Goal: Task Accomplishment & Management: Use online tool/utility

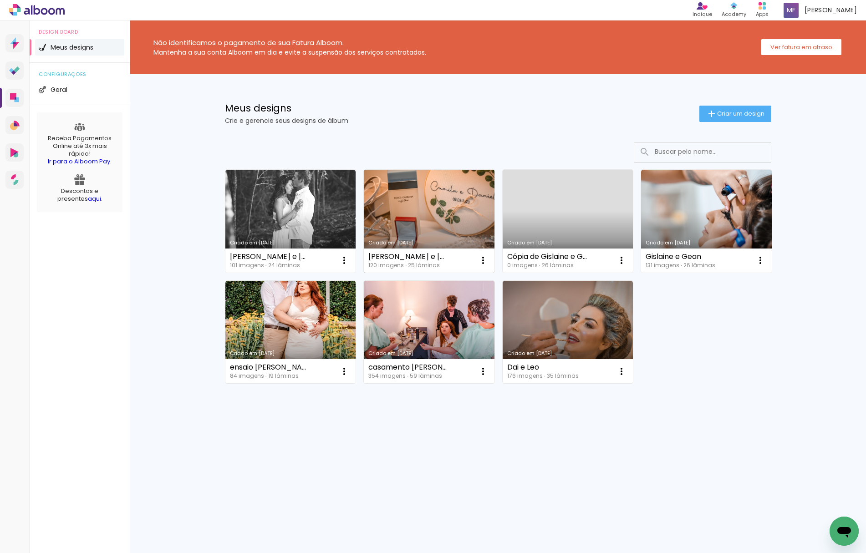
click at [466, 197] on link "Criado em [DATE]" at bounding box center [429, 221] width 131 height 103
click at [350, 260] on iron-icon at bounding box center [344, 260] width 11 height 11
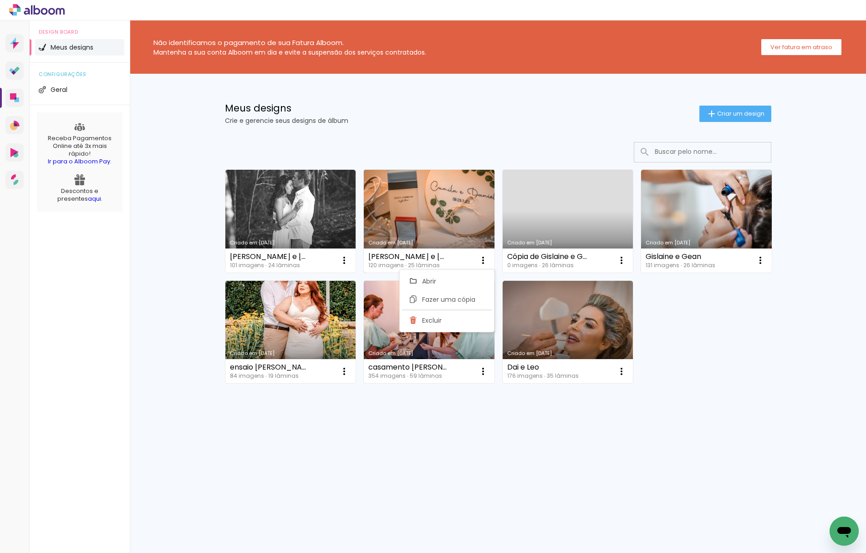
click at [453, 214] on link "Criado em [DATE]" at bounding box center [429, 221] width 131 height 103
click at [350, 262] on iron-icon at bounding box center [344, 260] width 11 height 11
click at [464, 220] on link "Criado em [DATE]" at bounding box center [429, 221] width 131 height 103
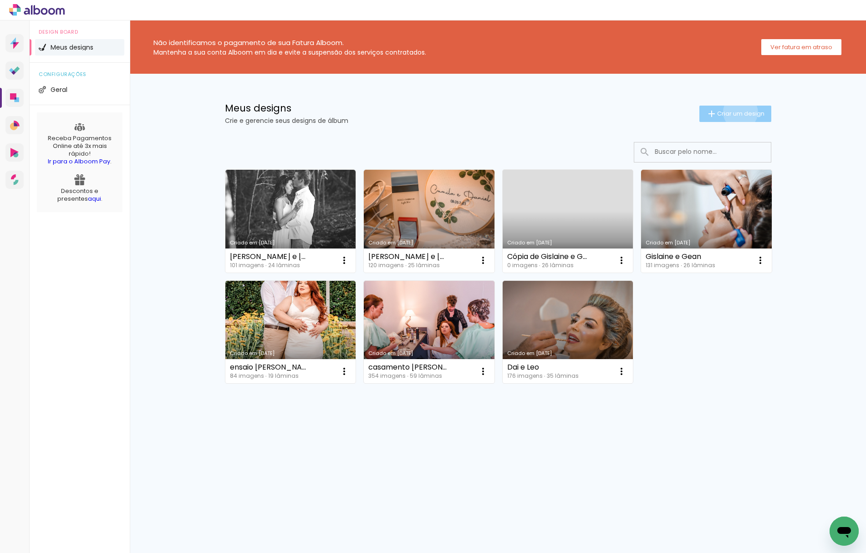
click at [738, 112] on span "Criar um design" at bounding box center [740, 114] width 47 height 6
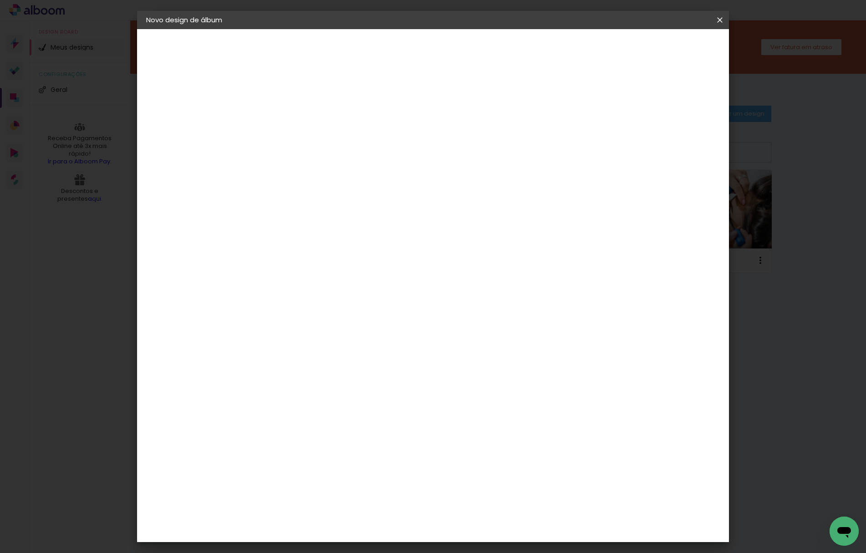
click at [295, 127] on input at bounding box center [295, 122] width 0 height 14
type input "Tamires e [PERSON_NAME]"
type paper-input "Tamires e [PERSON_NAME]"
click at [0, 0] on slot "Avançar" at bounding box center [0, 0] width 0 height 0
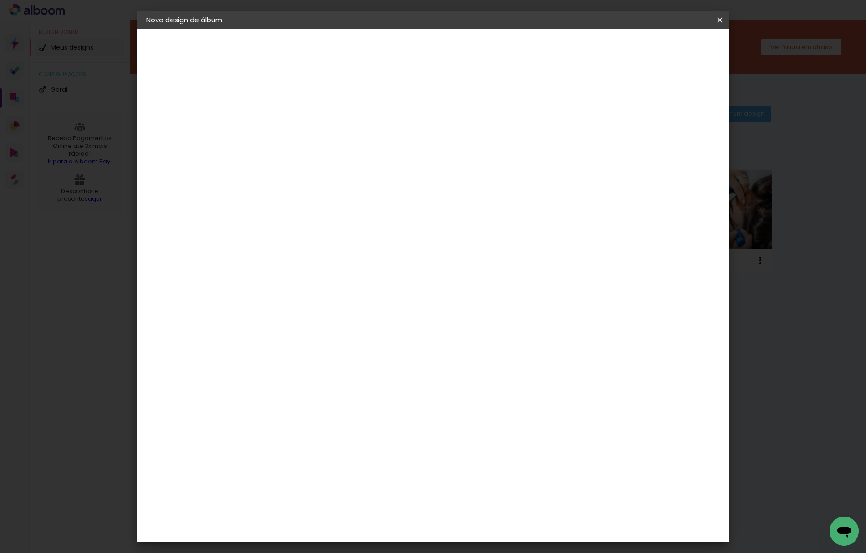
click at [348, 382] on div "DreambooksPro" at bounding box center [318, 385] width 59 height 7
click at [0, 0] on slot "Tamanho Livre" at bounding box center [0, 0] width 0 height 0
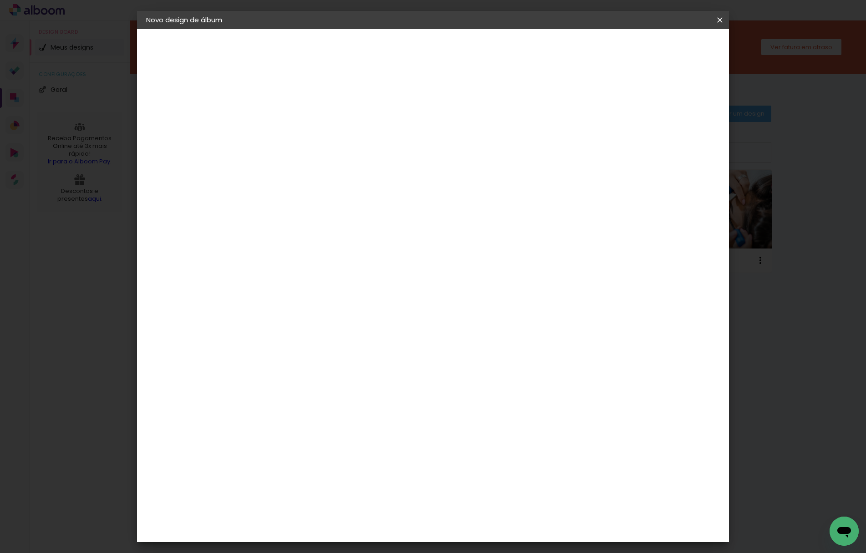
click at [331, 418] on div "DreambooksPro" at bounding box center [318, 421] width 59 height 7
click at [0, 0] on slot "Avançar" at bounding box center [0, 0] width 0 height 0
click at [331, 152] on input "text" at bounding box center [313, 159] width 36 height 14
click at [504, 148] on paper-item "Álbum" at bounding box center [492, 151] width 182 height 18
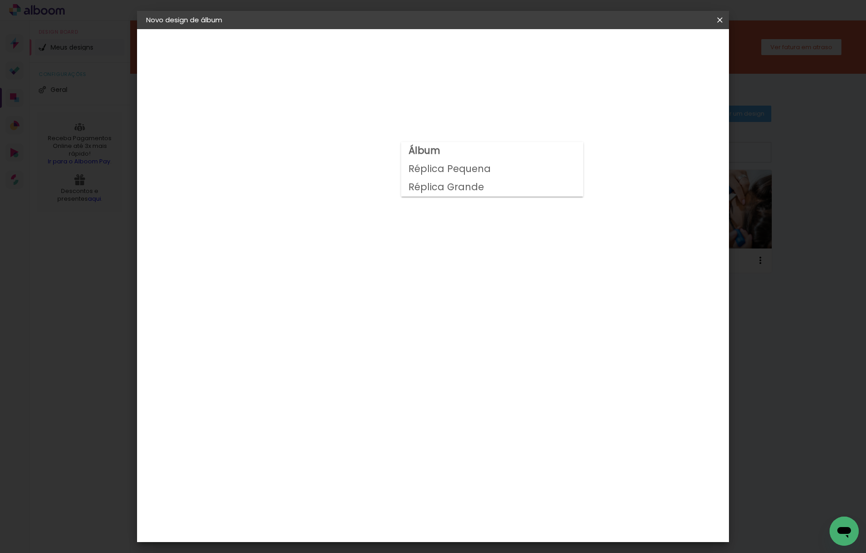
type input "Álbum"
click at [356, 451] on span "35 × 35" at bounding box center [335, 460] width 42 height 19
click at [0, 0] on slot "Avançar" at bounding box center [0, 0] width 0 height 0
click at [663, 50] on span "Iniciar design" at bounding box center [641, 48] width 41 height 6
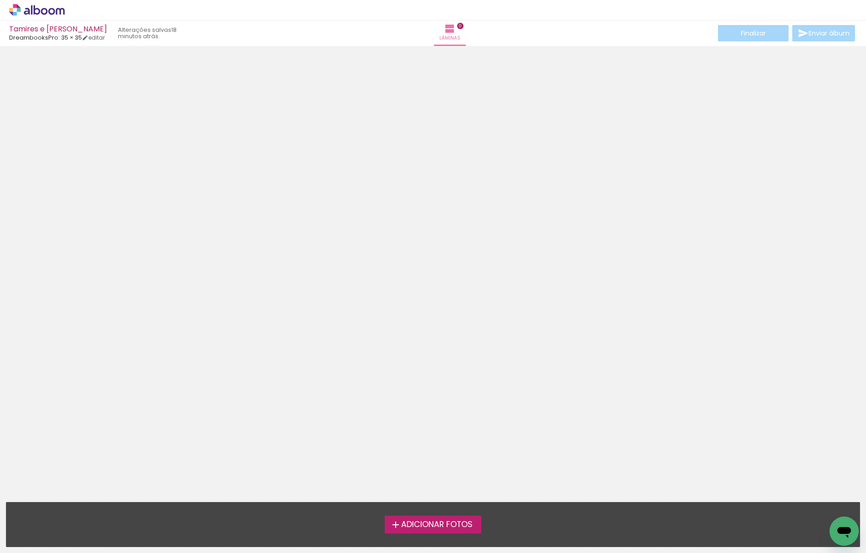
click at [452, 525] on span "Adicionar Fotos" at bounding box center [436, 525] width 71 height 8
click at [0, 0] on input "file" at bounding box center [0, 0] width 0 height 0
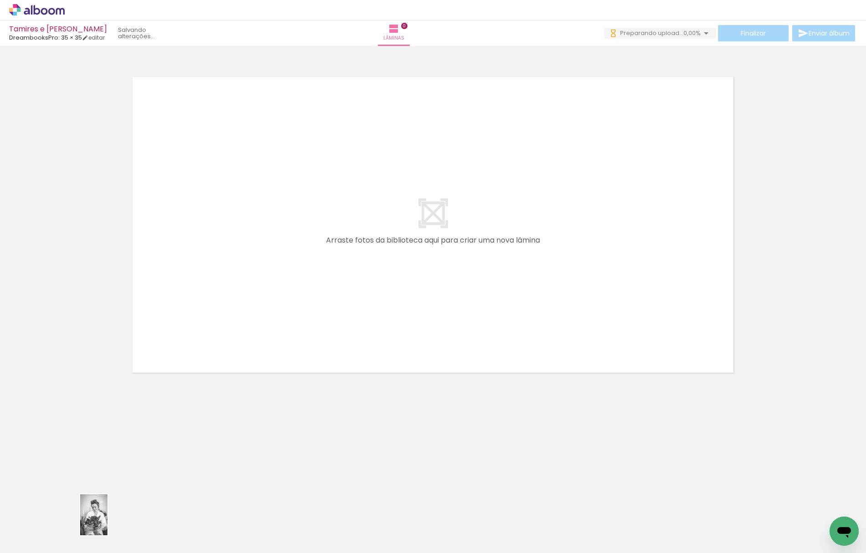
drag, startPoint x: 94, startPoint y: 518, endPoint x: 107, endPoint y: 527, distance: 15.4
click at [106, 527] on div at bounding box center [91, 522] width 30 height 45
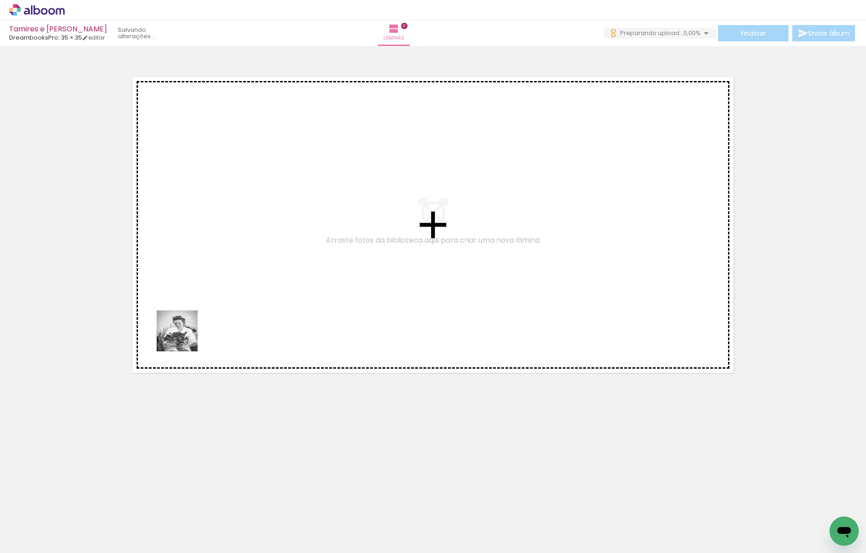
drag, startPoint x: 91, startPoint y: 517, endPoint x: 203, endPoint y: 279, distance: 263.6
click at [203, 279] on quentale-workspace at bounding box center [433, 276] width 866 height 553
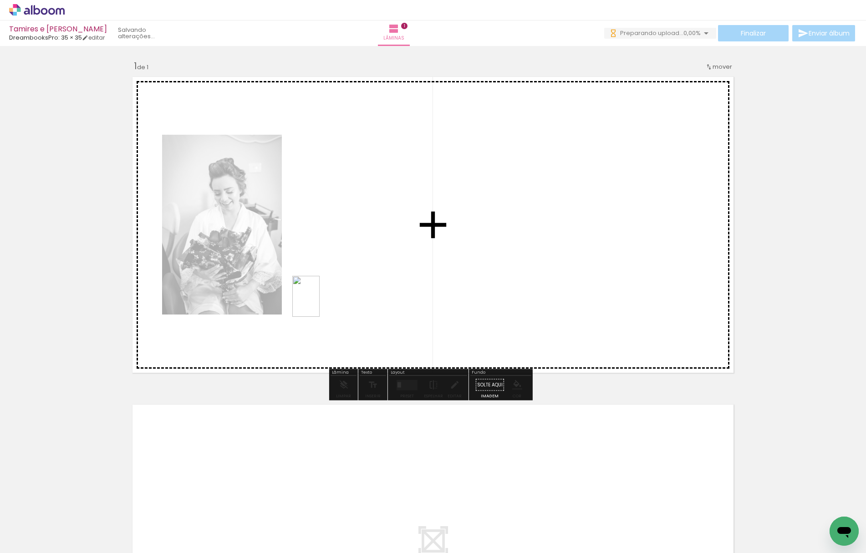
drag, startPoint x: 149, startPoint y: 534, endPoint x: 330, endPoint y: 290, distance: 303.3
click at [330, 290] on quentale-workspace at bounding box center [433, 276] width 866 height 553
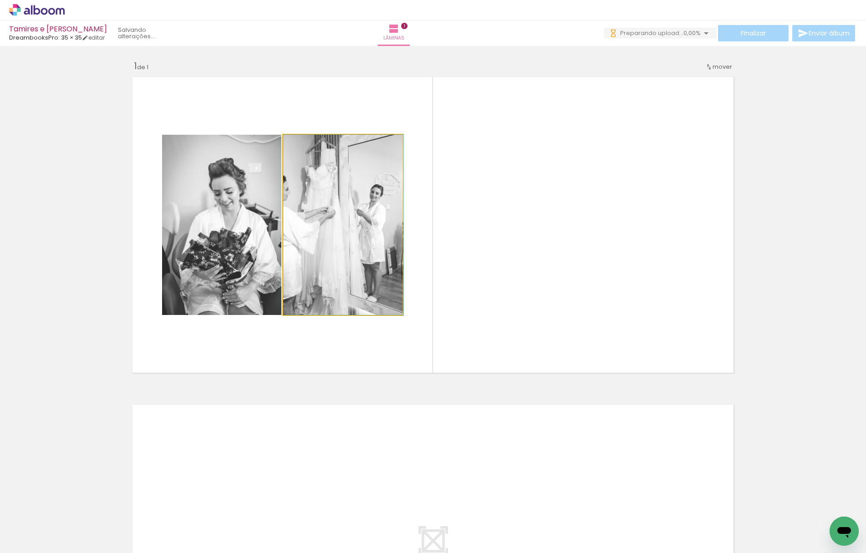
drag, startPoint x: 334, startPoint y: 255, endPoint x: 365, endPoint y: 255, distance: 31.0
drag, startPoint x: 343, startPoint y: 232, endPoint x: 377, endPoint y: 258, distance: 42.5
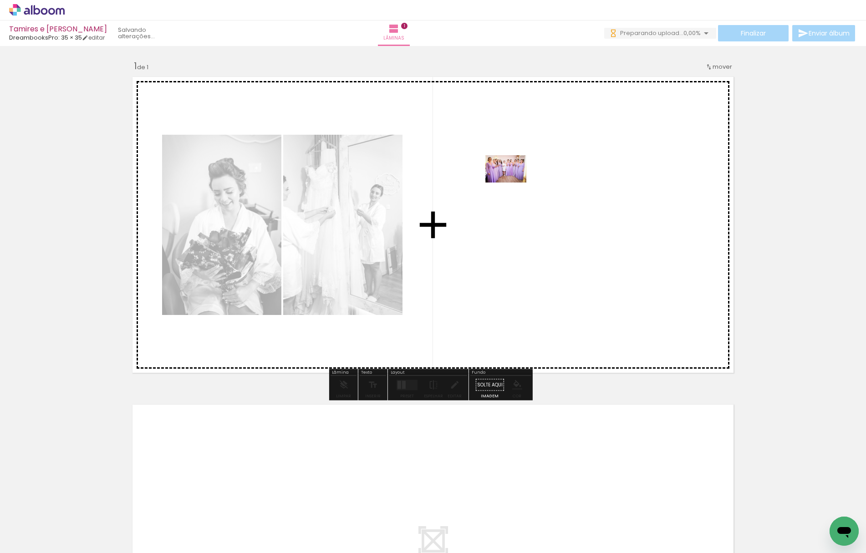
drag, startPoint x: 248, startPoint y: 525, endPoint x: 513, endPoint y: 183, distance: 433.3
click at [513, 183] on quentale-workspace at bounding box center [433, 276] width 866 height 553
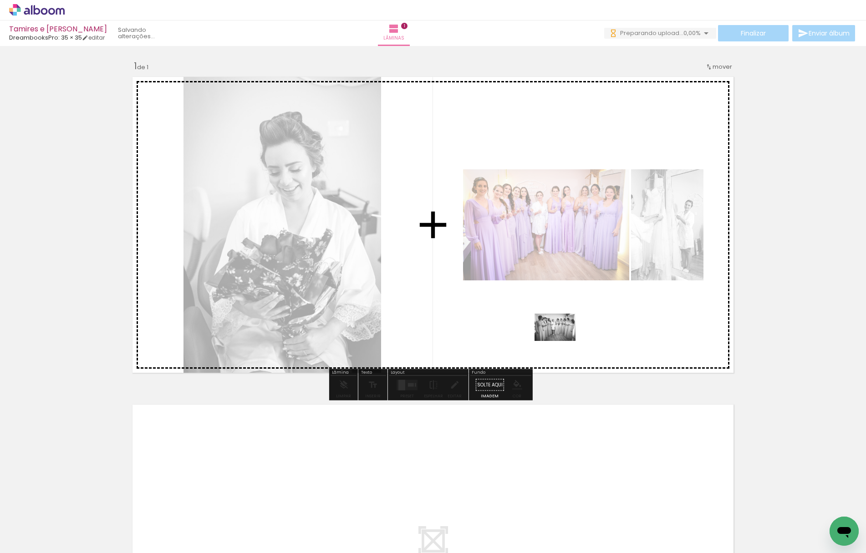
drag, startPoint x: 298, startPoint y: 518, endPoint x: 562, endPoint y: 341, distance: 317.3
click at [562, 341] on quentale-workspace at bounding box center [433, 276] width 866 height 553
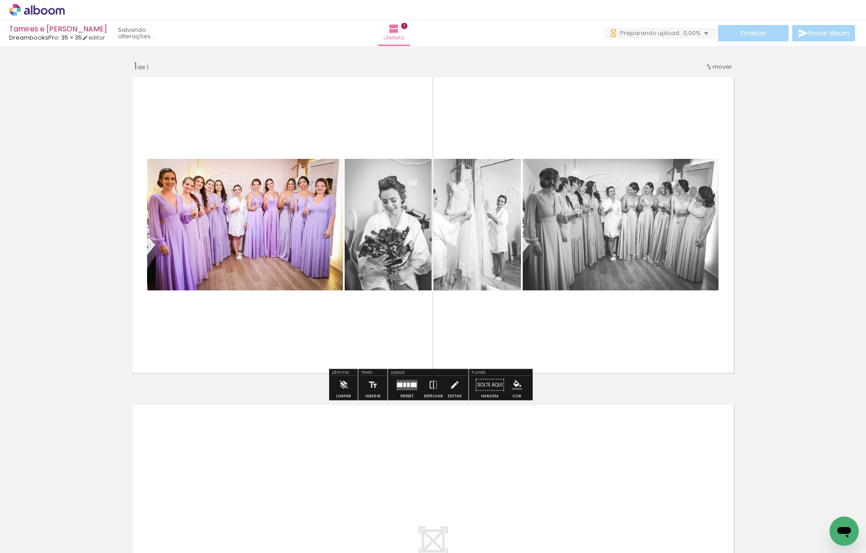
click at [403, 386] on div at bounding box center [404, 384] width 3 height 5
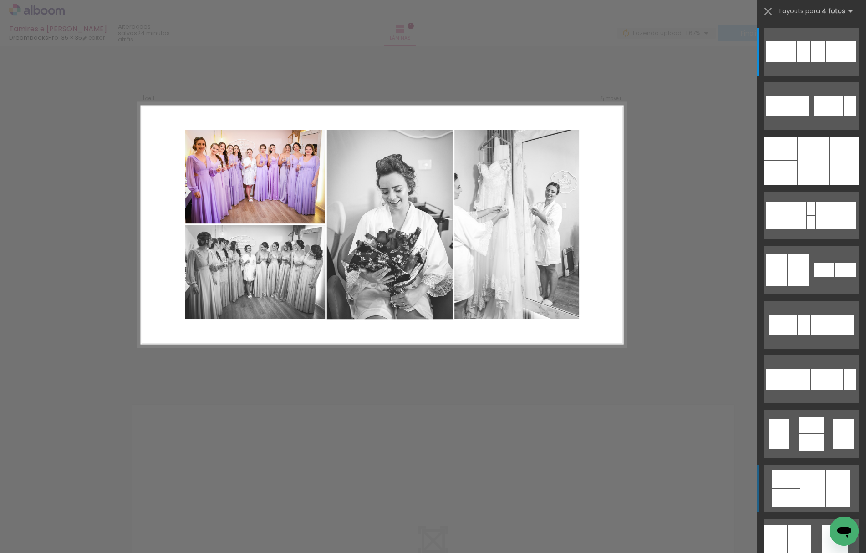
scroll to position [2, 0]
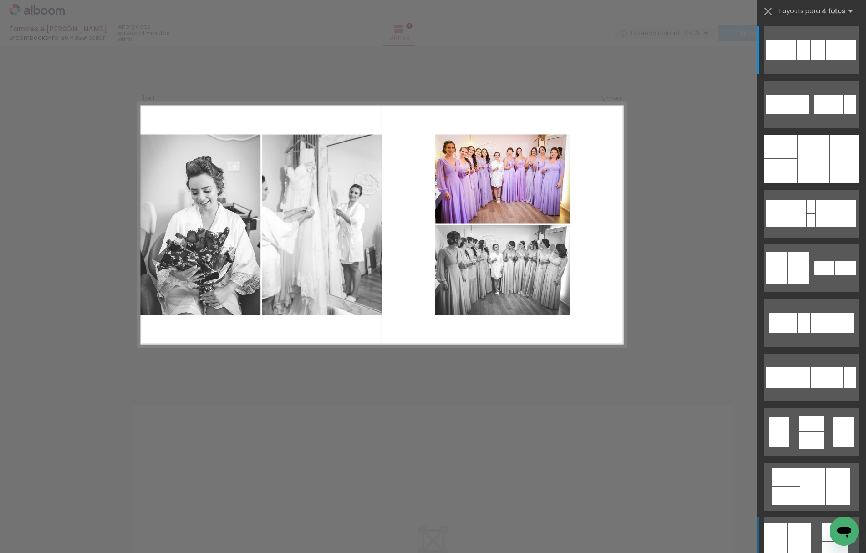
click at [797, 60] on div at bounding box center [804, 50] width 14 height 20
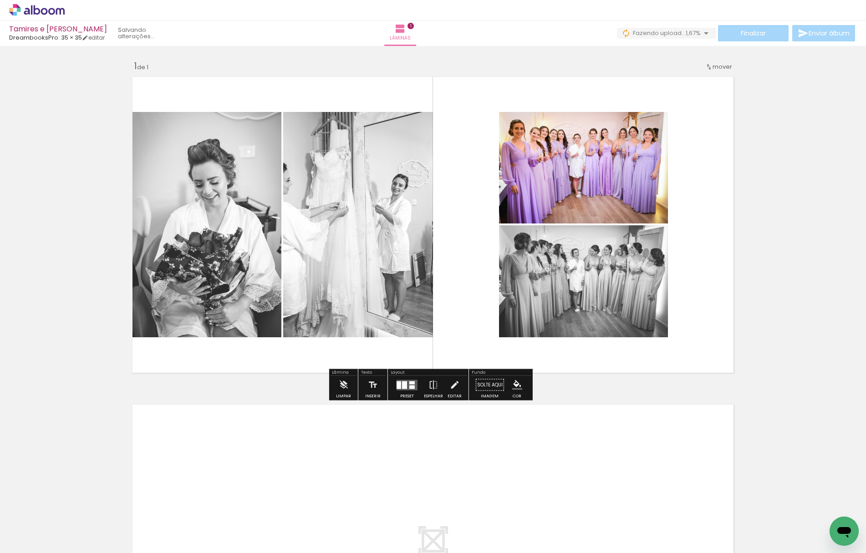
scroll to position [241, 0]
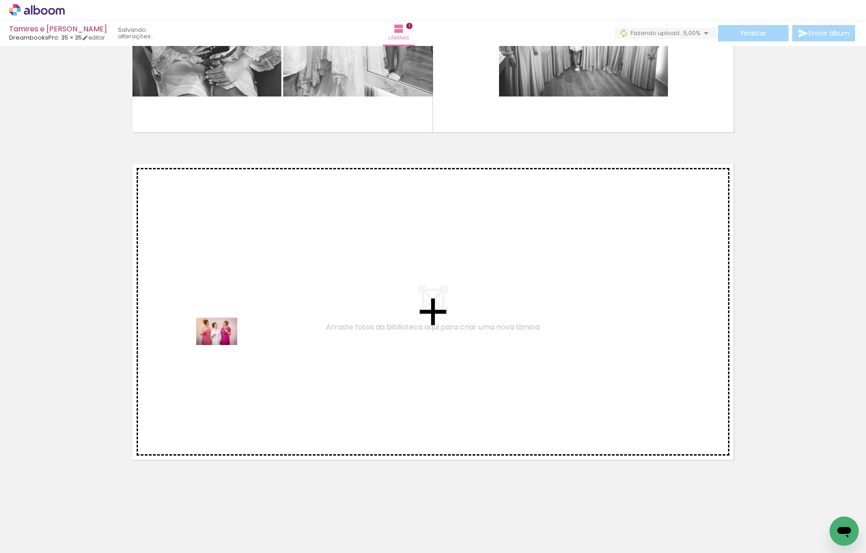
drag, startPoint x: 200, startPoint y: 525, endPoint x: 224, endPoint y: 345, distance: 181.3
click at [224, 345] on quentale-workspace at bounding box center [433, 276] width 866 height 553
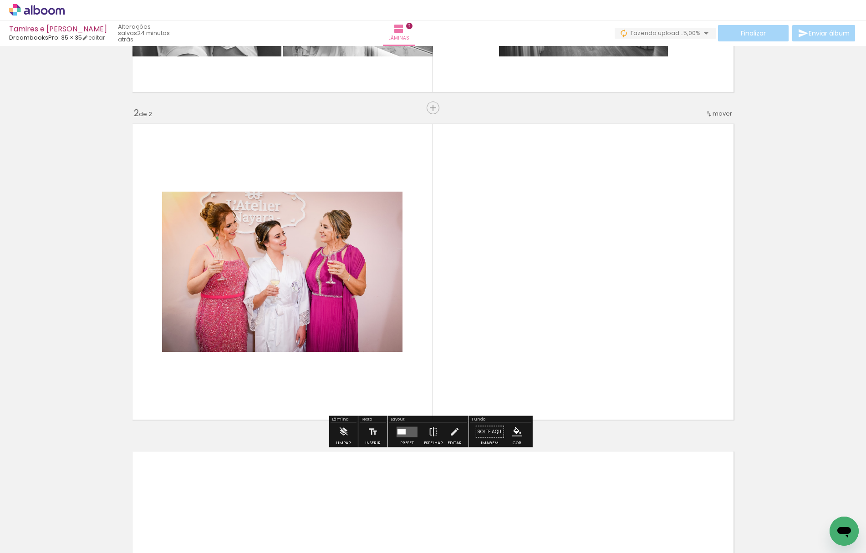
scroll to position [281, 0]
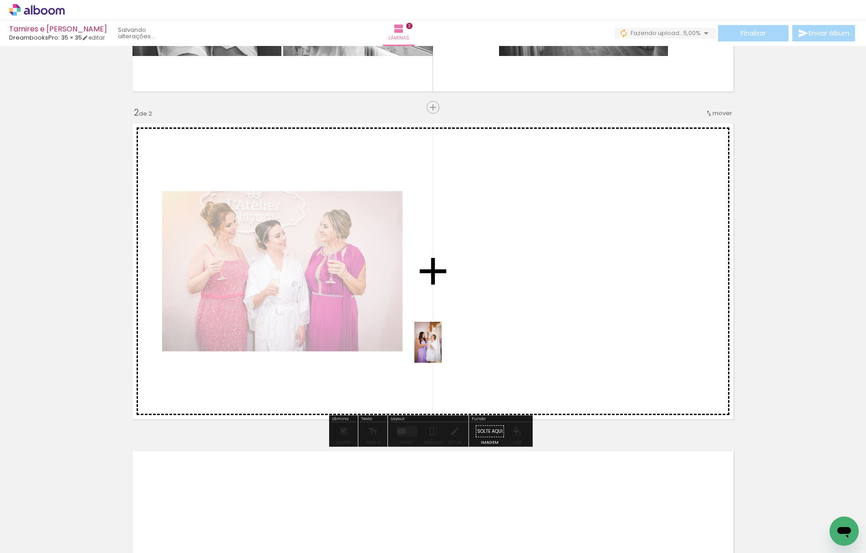
drag, startPoint x: 351, startPoint y: 526, endPoint x: 442, endPoint y: 349, distance: 198.3
click at [442, 349] on quentale-workspace at bounding box center [433, 276] width 866 height 553
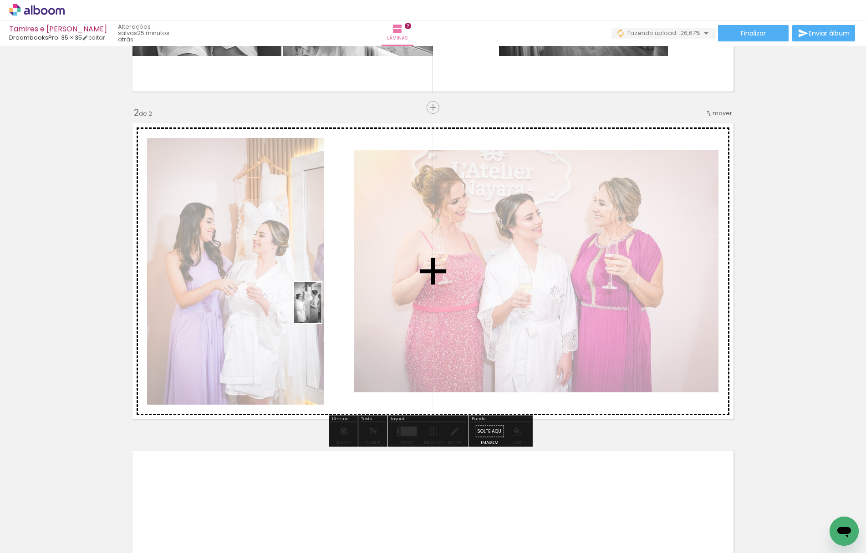
drag, startPoint x: 404, startPoint y: 525, endPoint x: 320, endPoint y: 306, distance: 234.6
click at [320, 306] on quentale-workspace at bounding box center [433, 276] width 866 height 553
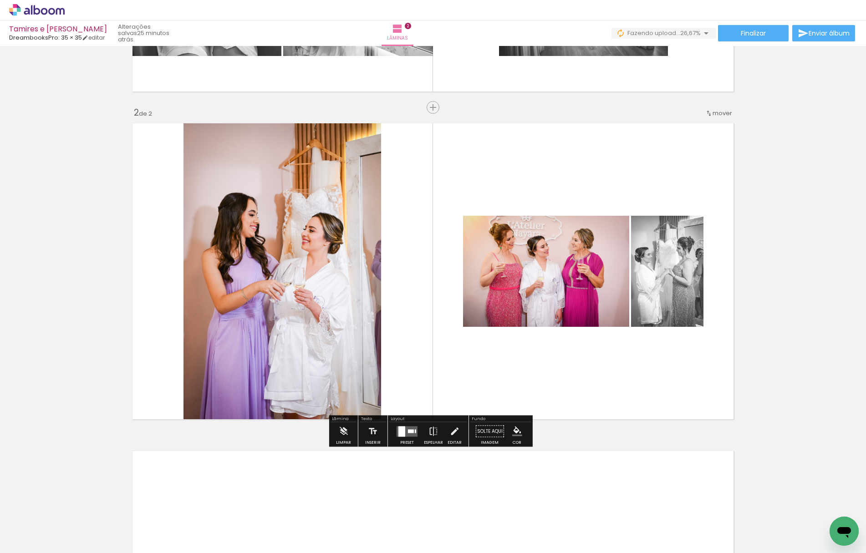
click at [402, 429] on div at bounding box center [401, 431] width 7 height 10
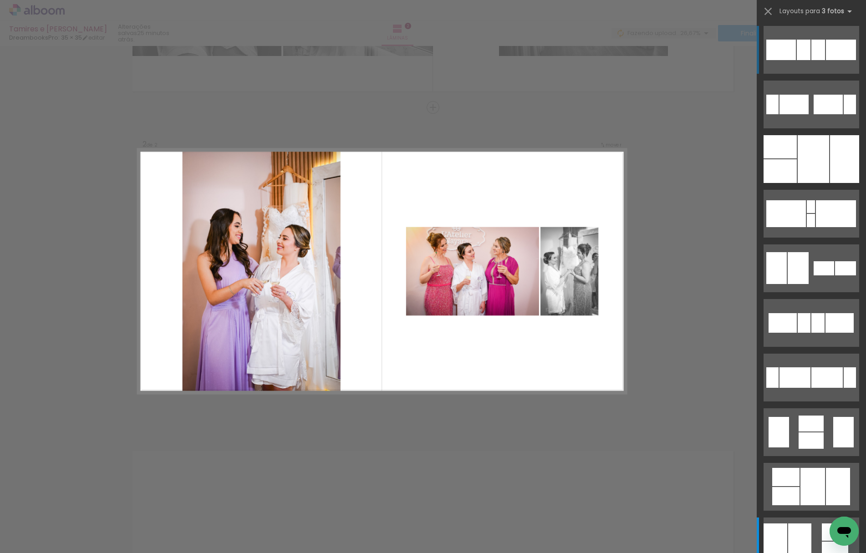
scroll to position [0, 0]
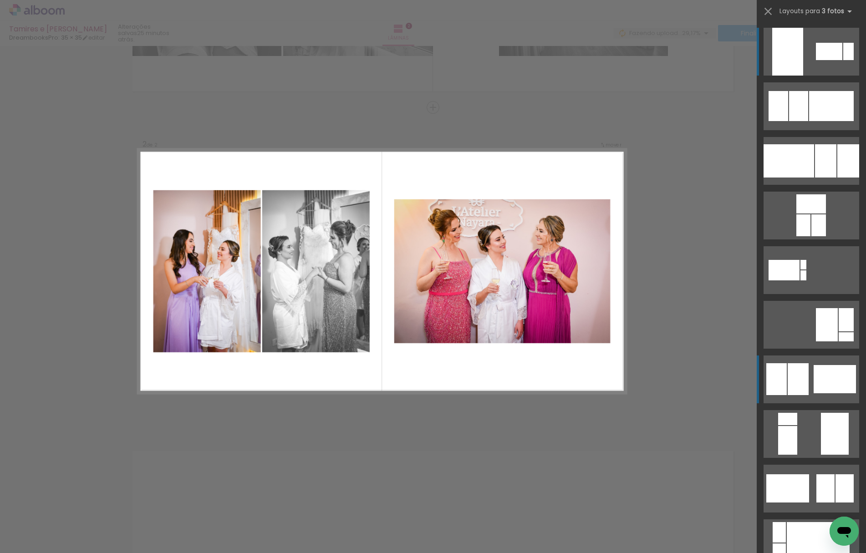
click at [807, 76] on quentale-layouter at bounding box center [812, 52] width 96 height 48
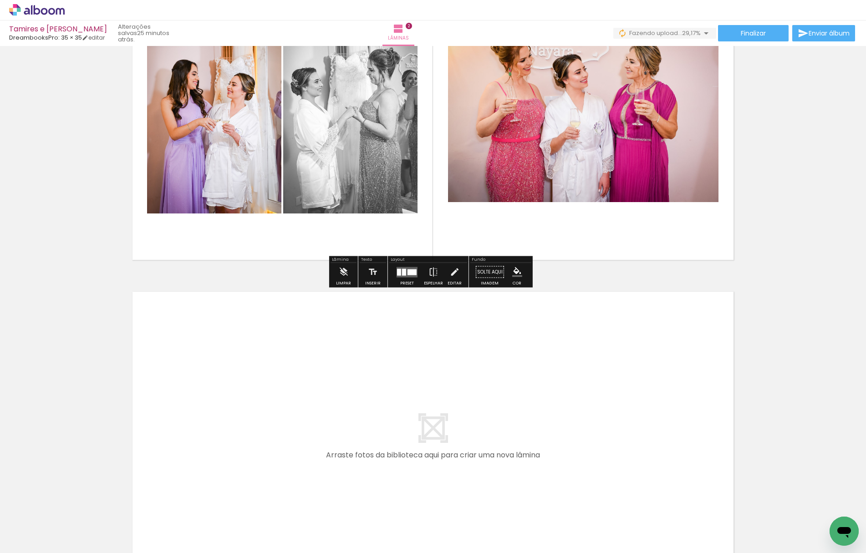
scroll to position [569, 0]
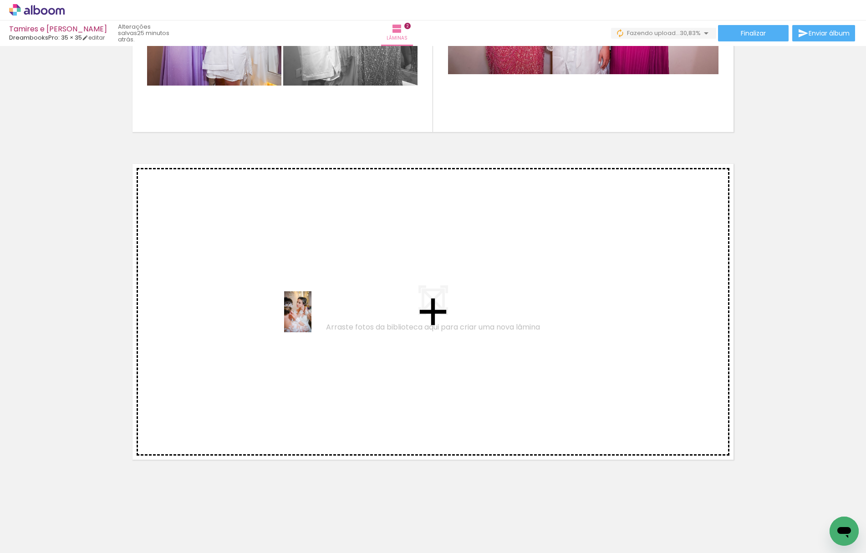
drag, startPoint x: 456, startPoint y: 518, endPoint x: 311, endPoint y: 319, distance: 246.2
click at [311, 319] on quentale-workspace at bounding box center [433, 276] width 866 height 553
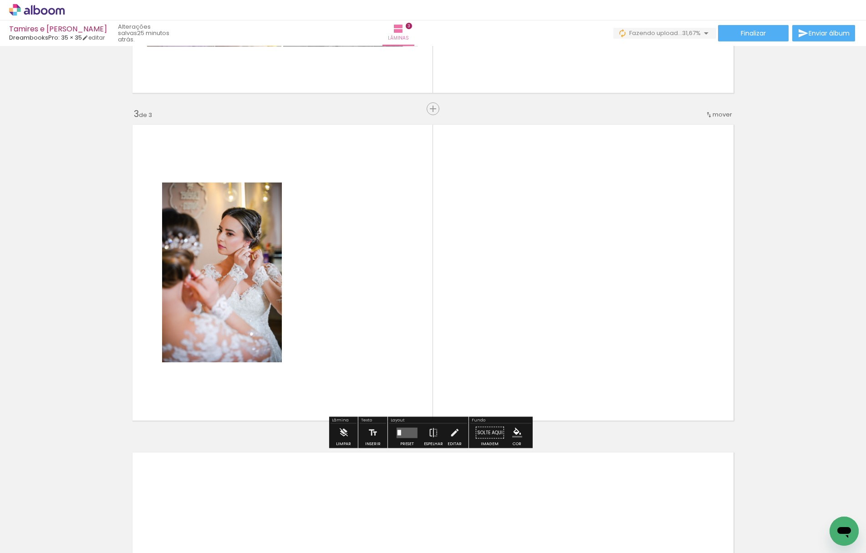
scroll to position [609, 0]
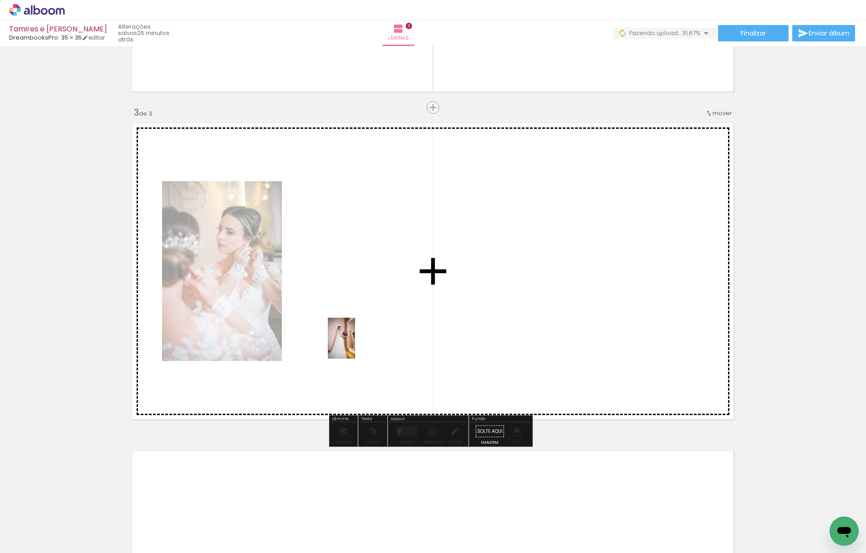
drag, startPoint x: 497, startPoint y: 527, endPoint x: 355, endPoint y: 340, distance: 235.2
click at [355, 340] on quentale-workspace at bounding box center [433, 276] width 866 height 553
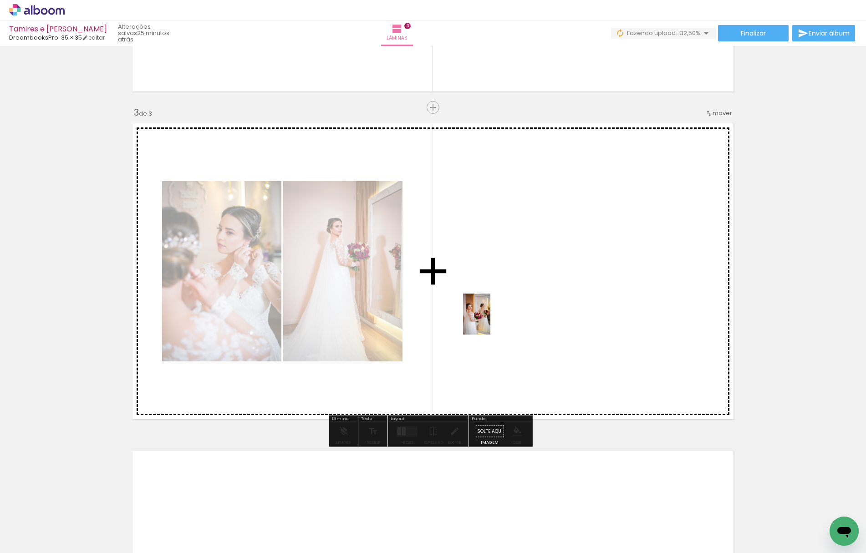
drag, startPoint x: 550, startPoint y: 514, endPoint x: 490, endPoint y: 321, distance: 202.6
click at [490, 321] on quentale-workspace at bounding box center [433, 276] width 866 height 553
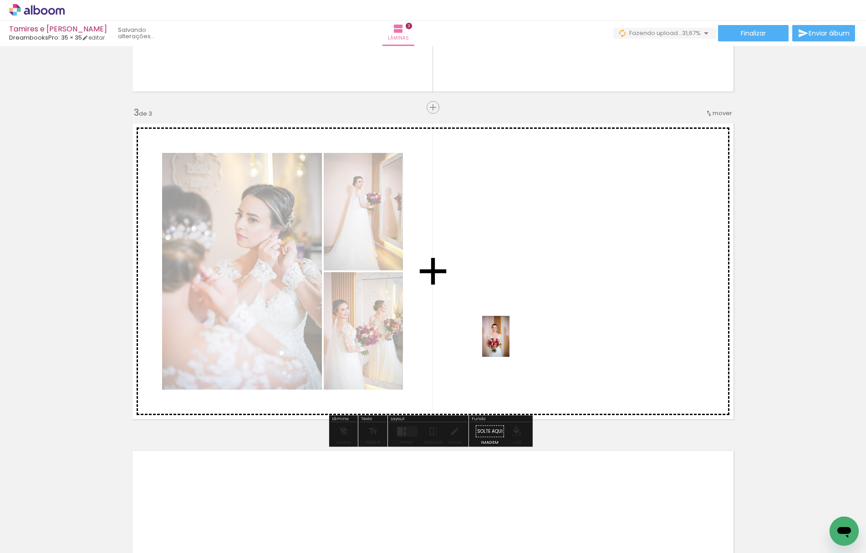
drag, startPoint x: 597, startPoint y: 510, endPoint x: 509, endPoint y: 343, distance: 188.8
click at [509, 343] on quentale-workspace at bounding box center [433, 276] width 866 height 553
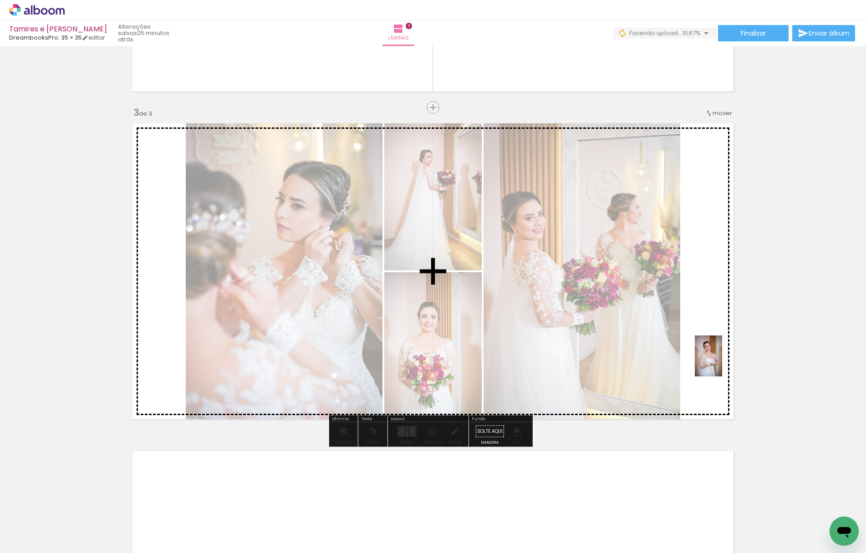
drag, startPoint x: 652, startPoint y: 523, endPoint x: 725, endPoint y: 349, distance: 188.6
click at [725, 349] on quentale-workspace at bounding box center [433, 276] width 866 height 553
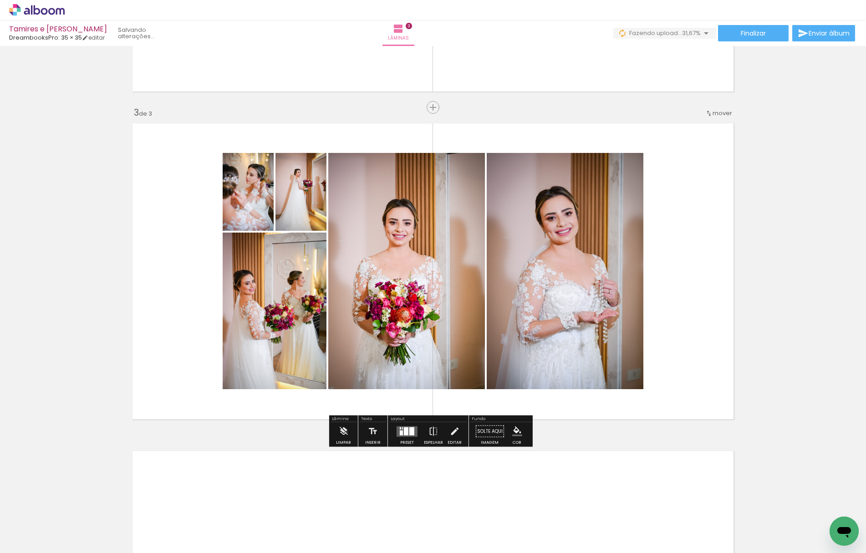
click at [403, 436] on quentale-layouter at bounding box center [407, 431] width 21 height 10
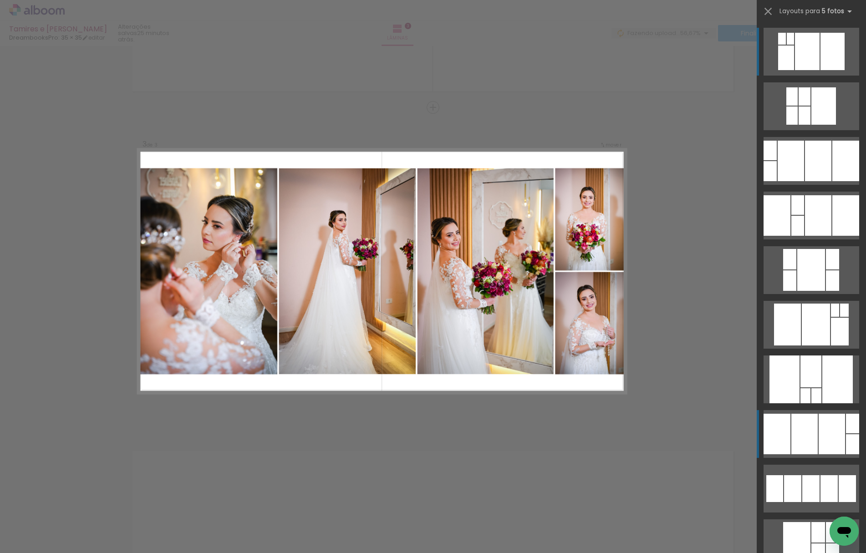
click at [794, 70] on div at bounding box center [786, 58] width 16 height 25
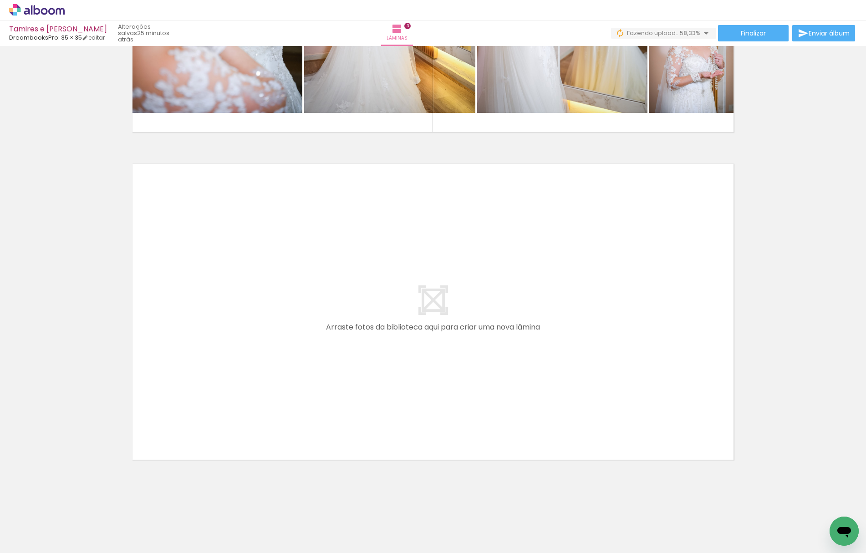
scroll to position [0, 436]
drag, startPoint x: 272, startPoint y: 524, endPoint x: 257, endPoint y: 381, distance: 143.3
click at [257, 381] on quentale-workspace at bounding box center [433, 276] width 866 height 553
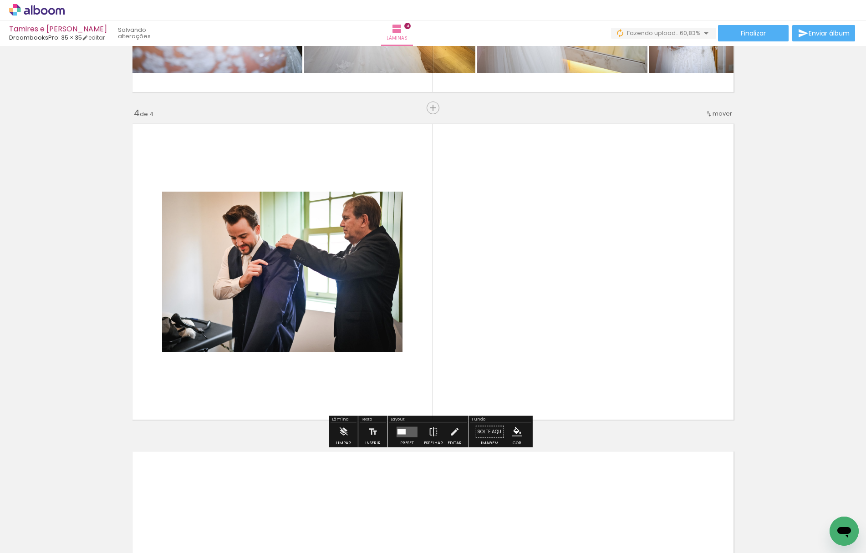
scroll to position [937, 0]
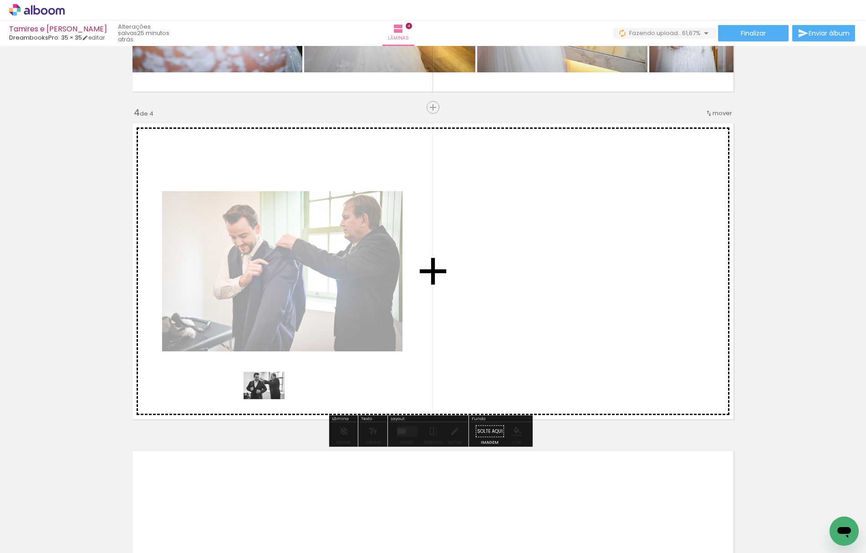
drag, startPoint x: 317, startPoint y: 510, endPoint x: 271, endPoint y: 399, distance: 120.0
click at [271, 399] on quentale-workspace at bounding box center [433, 276] width 866 height 553
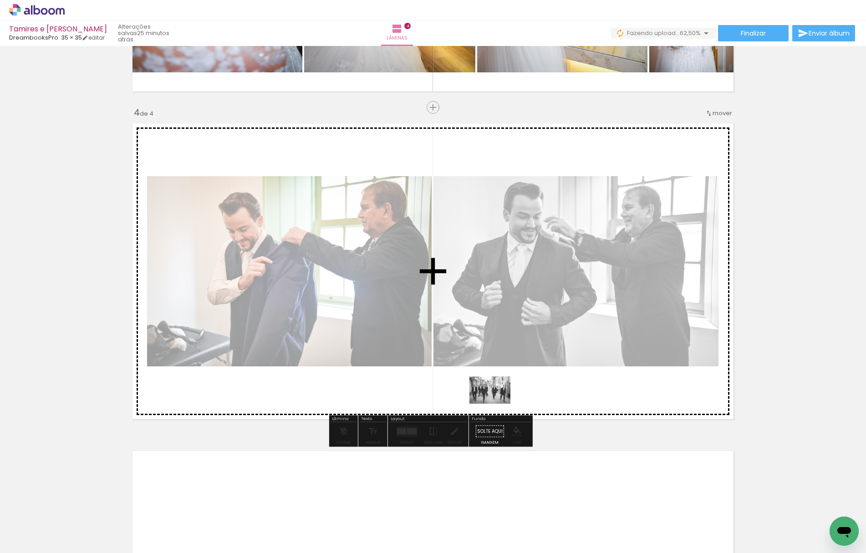
drag, startPoint x: 376, startPoint y: 525, endPoint x: 497, endPoint y: 404, distance: 171.3
click at [497, 404] on quentale-workspace at bounding box center [433, 276] width 866 height 553
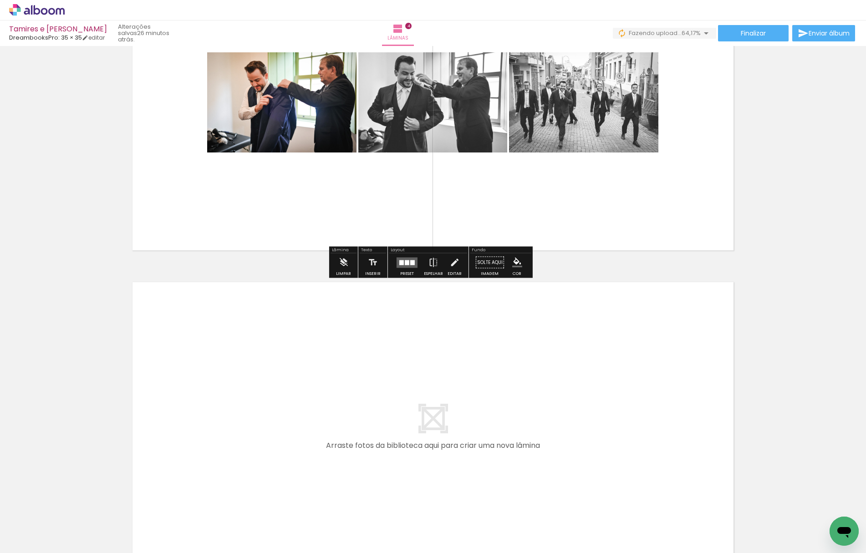
scroll to position [1224, 0]
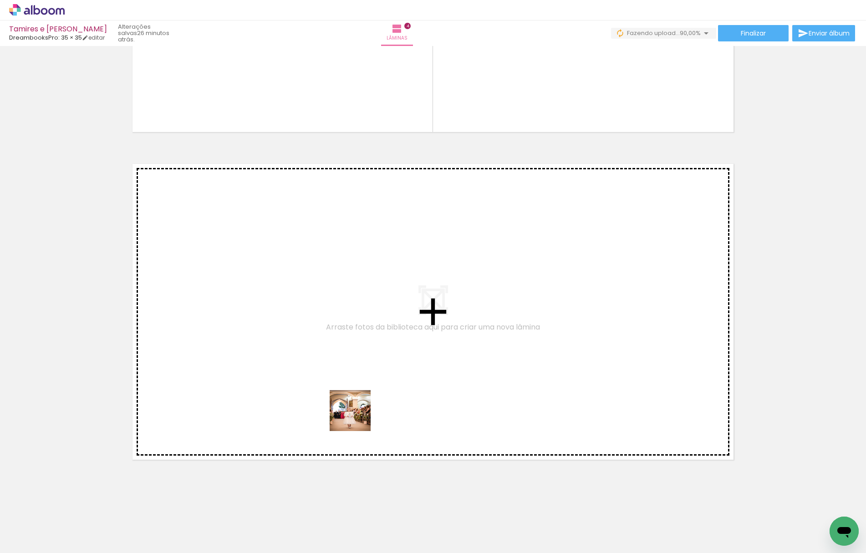
drag, startPoint x: 423, startPoint y: 526, endPoint x: 336, endPoint y: 392, distance: 160.6
click at [336, 392] on quentale-workspace at bounding box center [433, 276] width 866 height 553
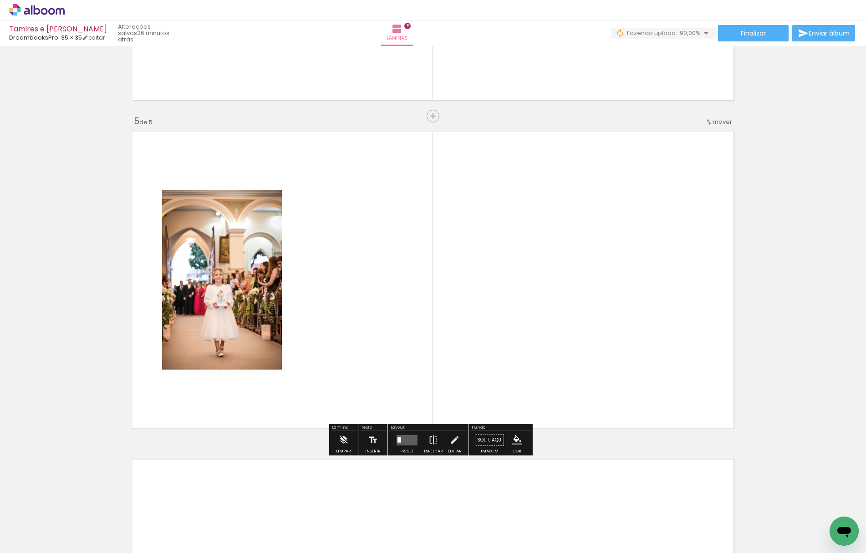
scroll to position [1265, 0]
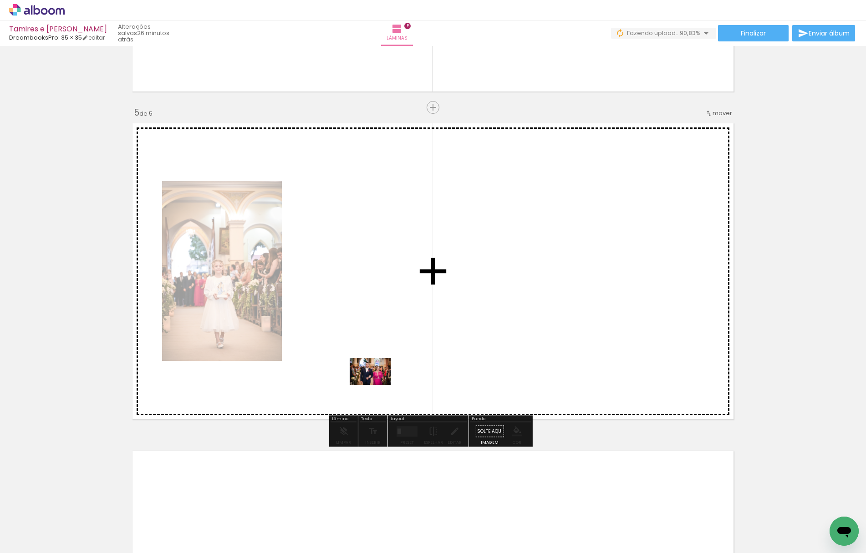
drag, startPoint x: 472, startPoint y: 529, endPoint x: 377, endPoint y: 385, distance: 172.1
click at [377, 385] on quentale-workspace at bounding box center [433, 276] width 866 height 553
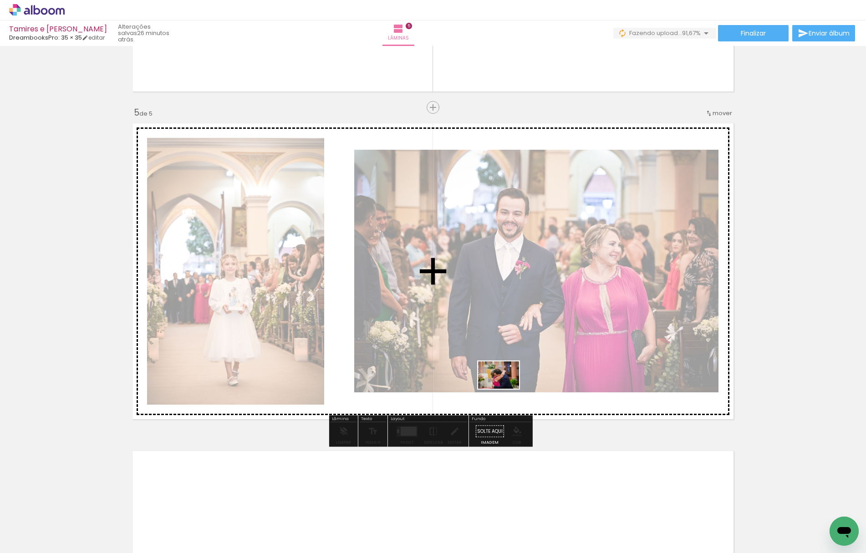
drag, startPoint x: 514, startPoint y: 527, endPoint x: 505, endPoint y: 389, distance: 138.2
click at [505, 389] on quentale-workspace at bounding box center [433, 276] width 866 height 553
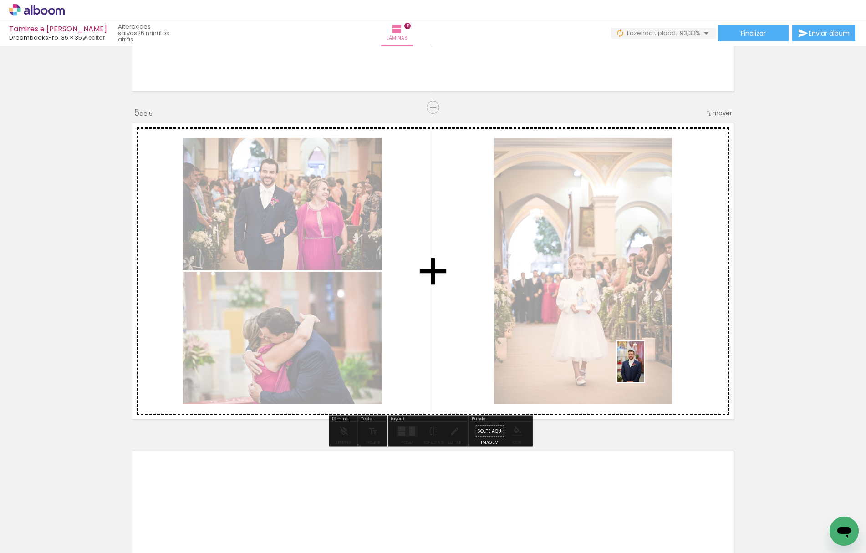
drag, startPoint x: 565, startPoint y: 524, endPoint x: 649, endPoint y: 362, distance: 181.6
click at [649, 362] on quentale-workspace at bounding box center [433, 276] width 866 height 553
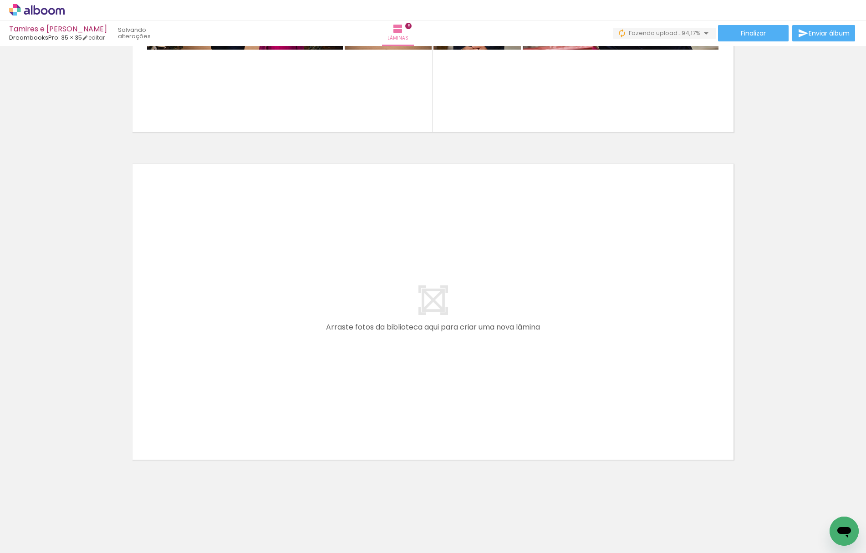
scroll to position [0, 695]
drag, startPoint x: 158, startPoint y: 548, endPoint x: 216, endPoint y: 550, distance: 58.3
click at [75, 550] on iron-horizontal-list at bounding box center [65, 524] width 18 height 57
drag, startPoint x: 242, startPoint y: 532, endPoint x: 240, endPoint y: 399, distance: 132.5
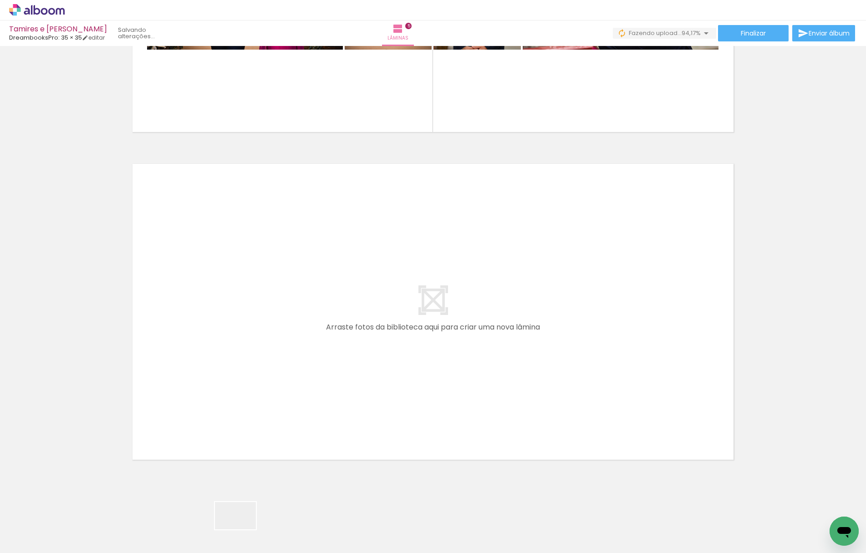
click at [240, 399] on quentale-workspace at bounding box center [433, 276] width 866 height 553
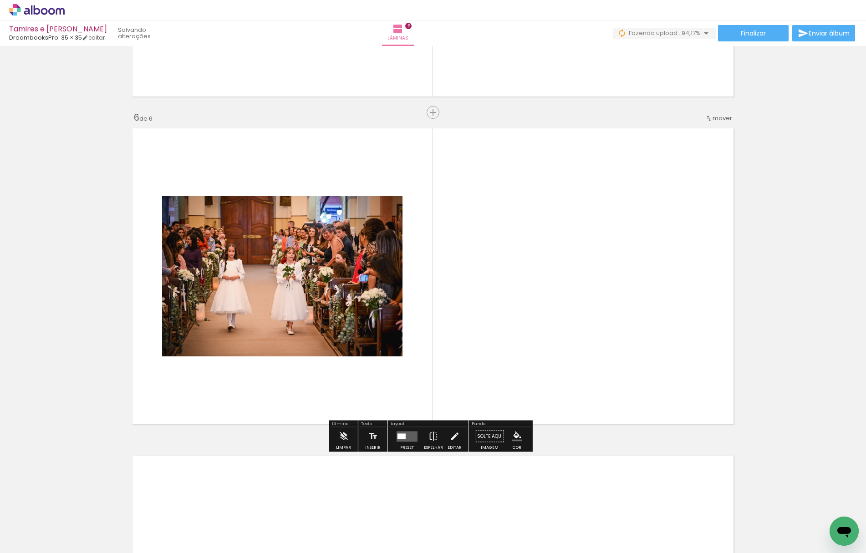
scroll to position [1593, 0]
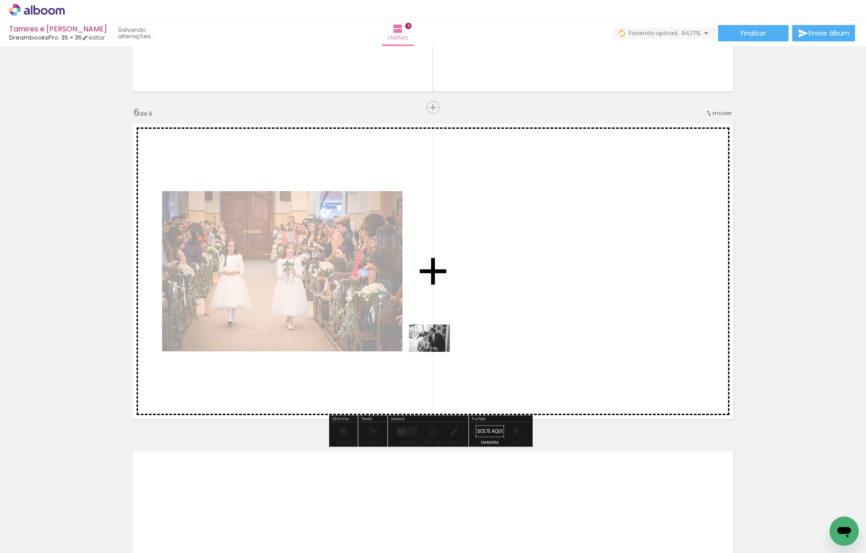
drag, startPoint x: 295, startPoint y: 529, endPoint x: 436, endPoint y: 352, distance: 225.8
click at [436, 352] on quentale-workspace at bounding box center [433, 276] width 866 height 553
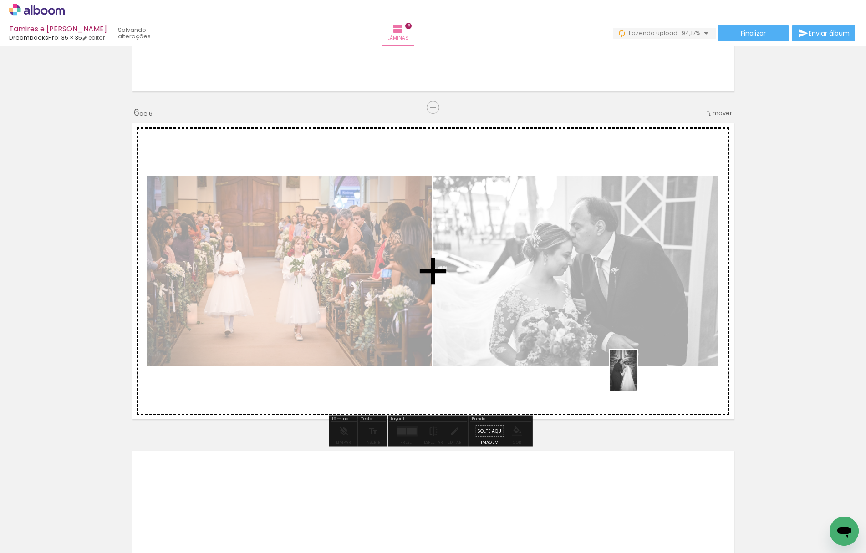
drag, startPoint x: 350, startPoint y: 522, endPoint x: 637, endPoint y: 377, distance: 321.3
click at [637, 377] on quentale-workspace at bounding box center [433, 276] width 866 height 553
